Goal: Transaction & Acquisition: Purchase product/service

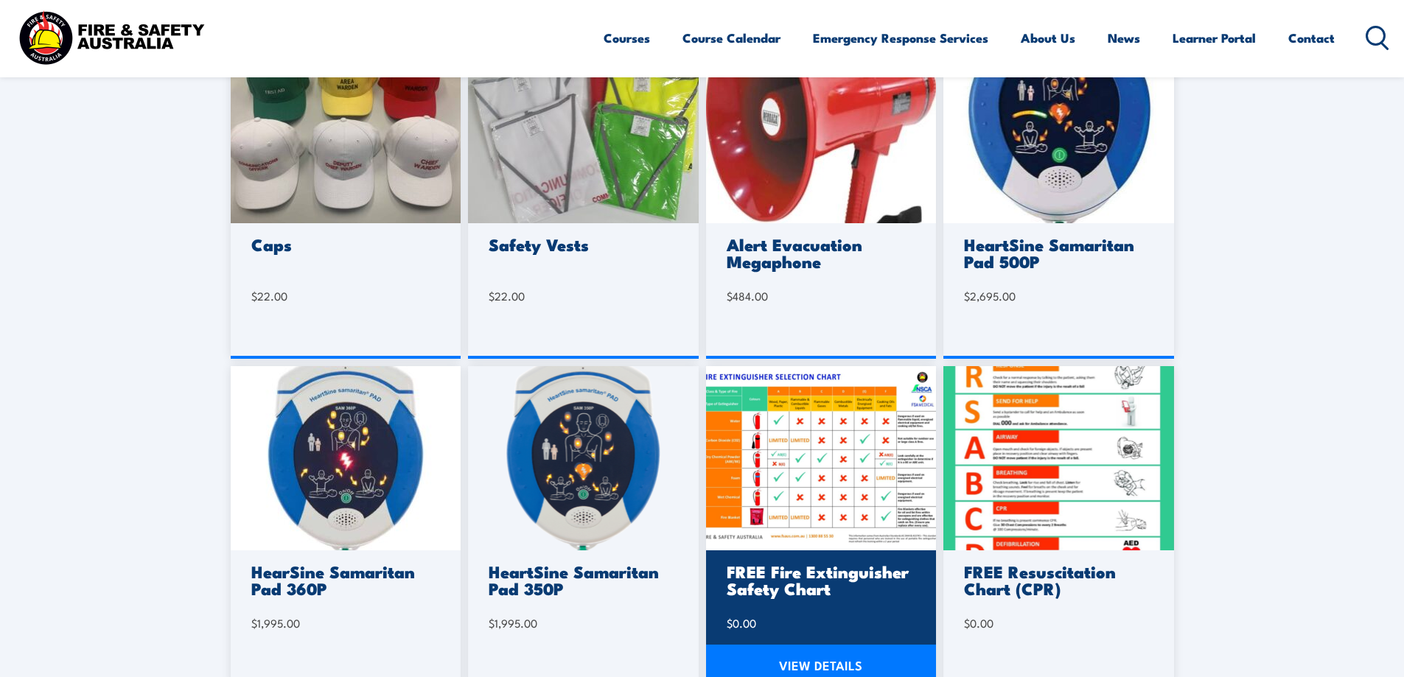
scroll to position [590, 0]
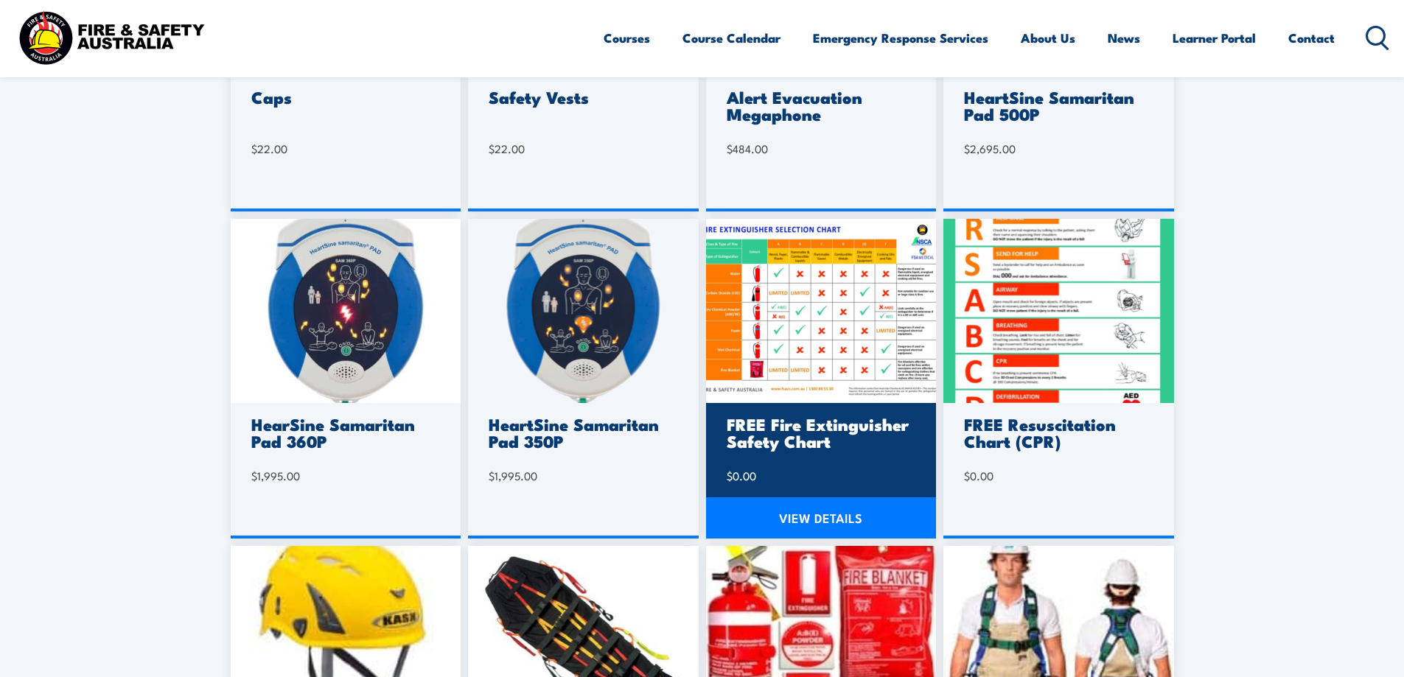
click at [811, 346] on img at bounding box center [821, 311] width 231 height 184
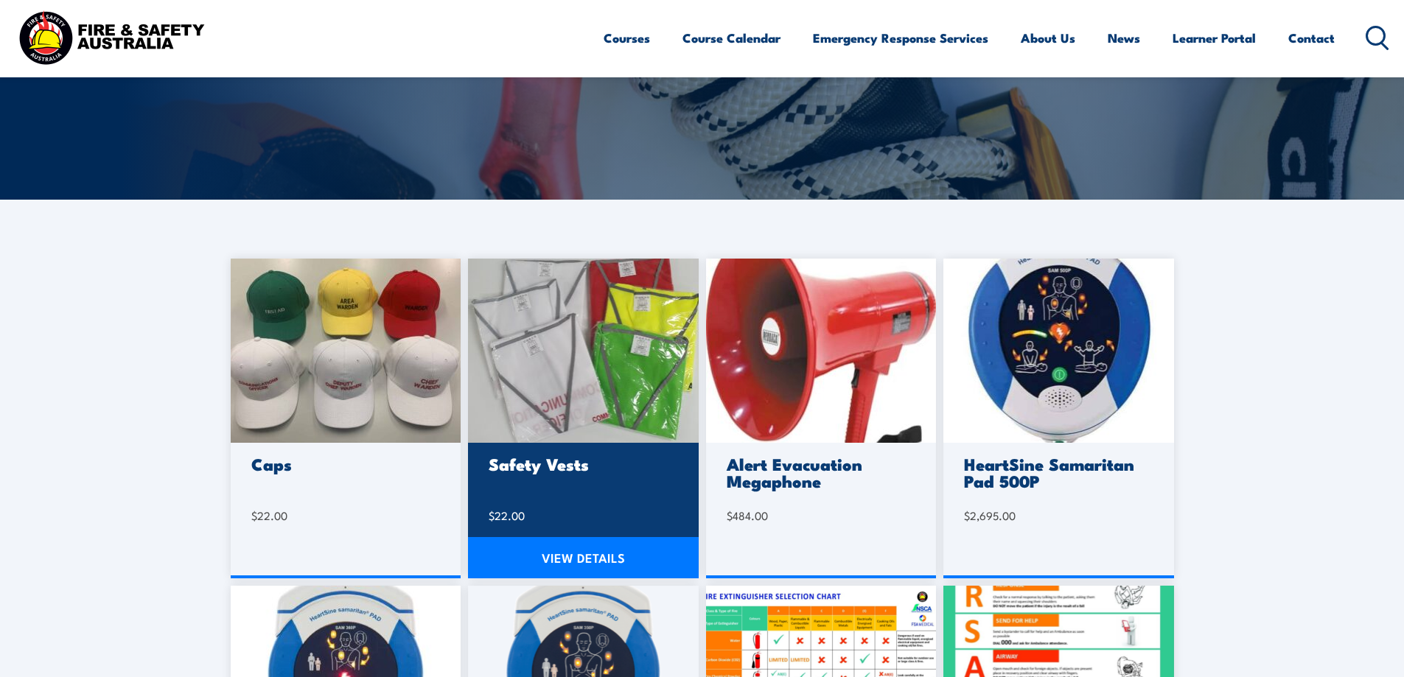
scroll to position [221, 0]
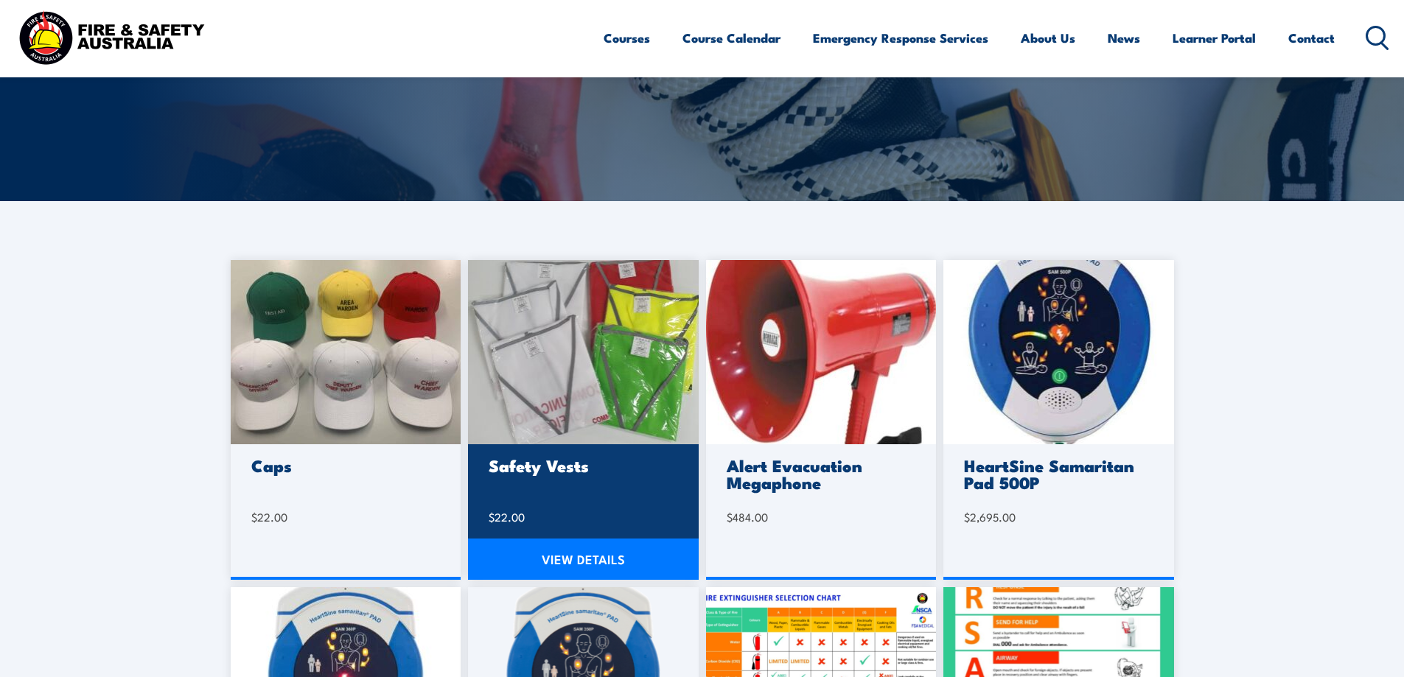
click at [604, 385] on img at bounding box center [583, 352] width 231 height 184
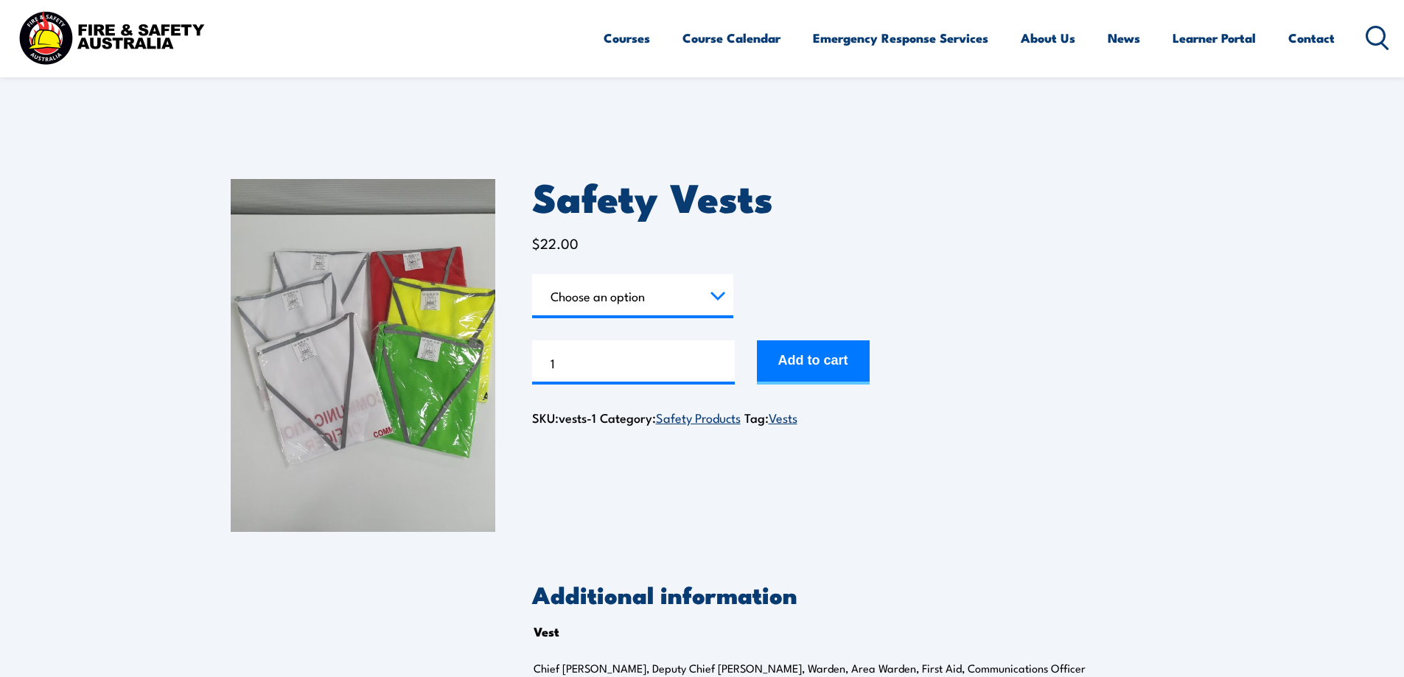
click at [674, 303] on select "Choose an option Chief Warden Deputy Chief Warden Warden Area Warden First Aid …" at bounding box center [632, 296] width 201 height 44
click at [532, 274] on select "Choose an option Chief Warden Deputy Chief Warden Warden Area Warden First Aid …" at bounding box center [632, 296] width 201 height 44
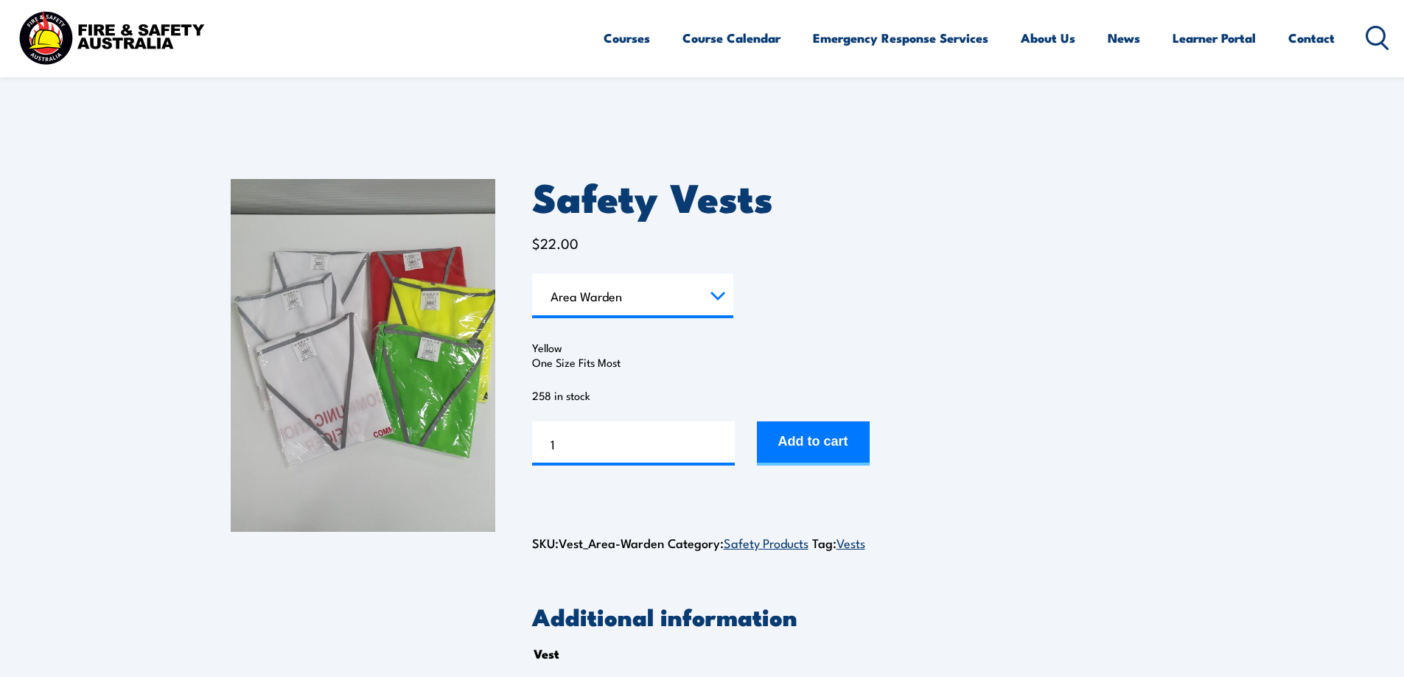
click at [625, 298] on select "Choose an option Chief Warden Deputy Chief Warden Warden Area Warden First Aid …" at bounding box center [632, 296] width 201 height 44
click at [532, 274] on select "Choose an option Chief Warden Deputy Chief Warden Warden Area Warden First Aid …" at bounding box center [632, 296] width 201 height 44
select select "Warden"
